Goal: Task Accomplishment & Management: Manage account settings

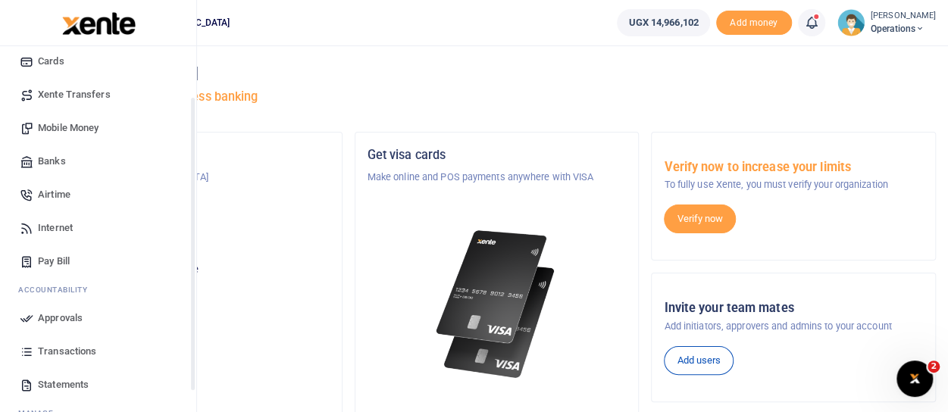
scroll to position [151, 0]
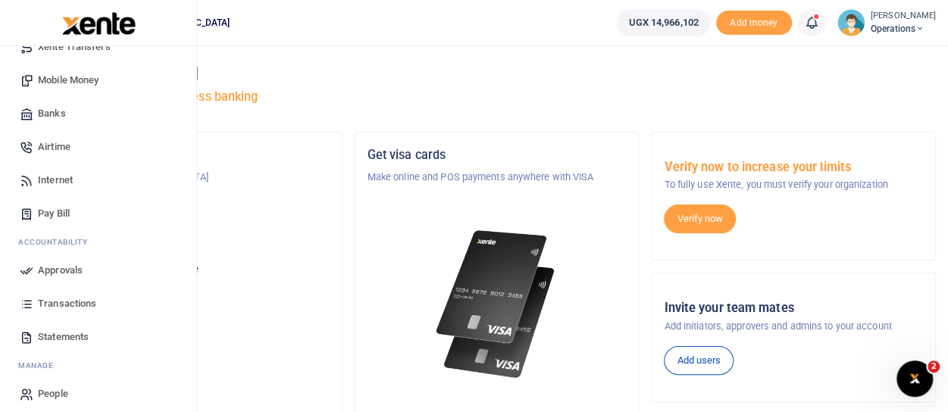
click at [55, 273] on span "Approvals" at bounding box center [60, 270] width 45 height 15
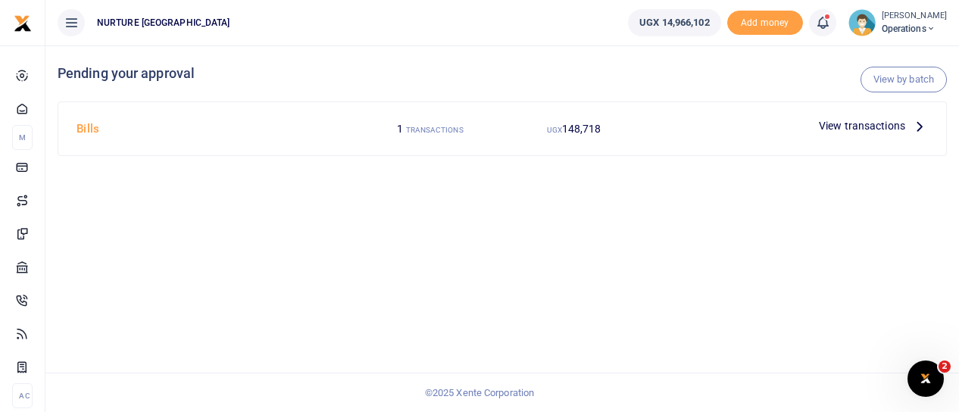
click at [848, 128] on span "View transactions" at bounding box center [862, 125] width 86 height 17
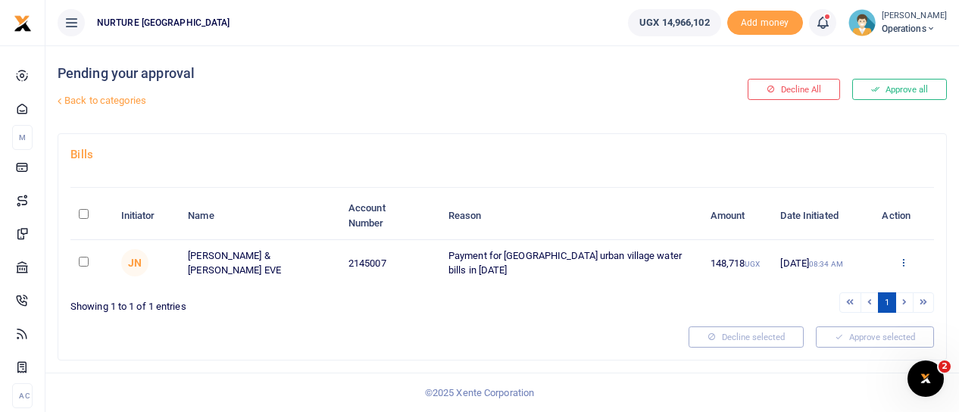
click at [904, 257] on icon at bounding box center [903, 262] width 10 height 11
click at [826, 276] on link "Approve" at bounding box center [849, 286] width 120 height 21
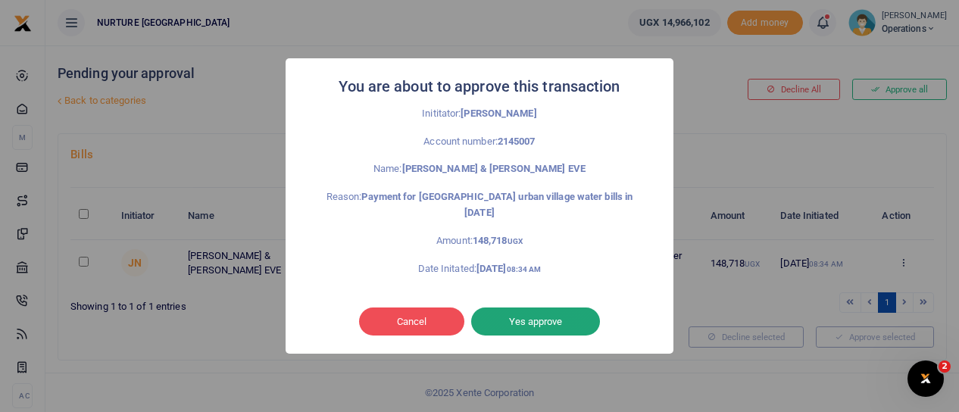
click at [564, 323] on button "Yes approve" at bounding box center [535, 322] width 129 height 29
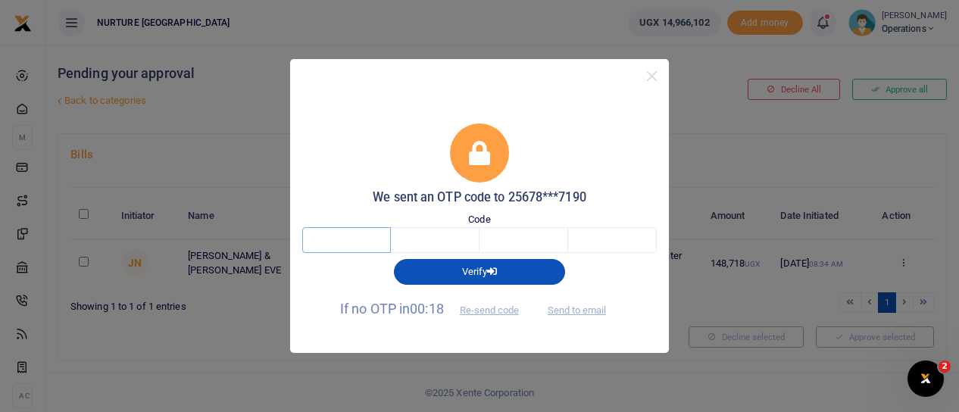
click at [347, 245] on input "text" at bounding box center [346, 240] width 89 height 26
type input "5"
type input "4"
type input "2"
type input "4"
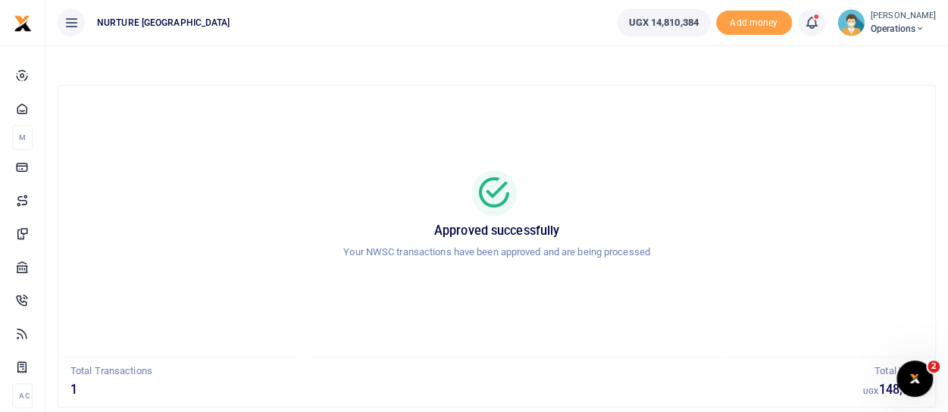
click at [720, 193] on div at bounding box center [497, 192] width 840 height 45
click at [318, 163] on div "Approved successfully Your NWSC transactions have been approved and are being p…" at bounding box center [497, 221] width 840 height 247
click at [862, 30] on img at bounding box center [850, 22] width 27 height 27
click at [850, 104] on link "Logout" at bounding box center [867, 110] width 120 height 21
